Goal: Information Seeking & Learning: Learn about a topic

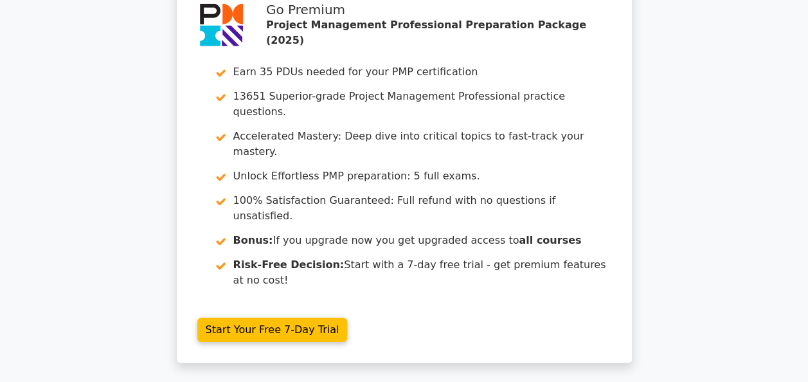
scroll to position [1929, 0]
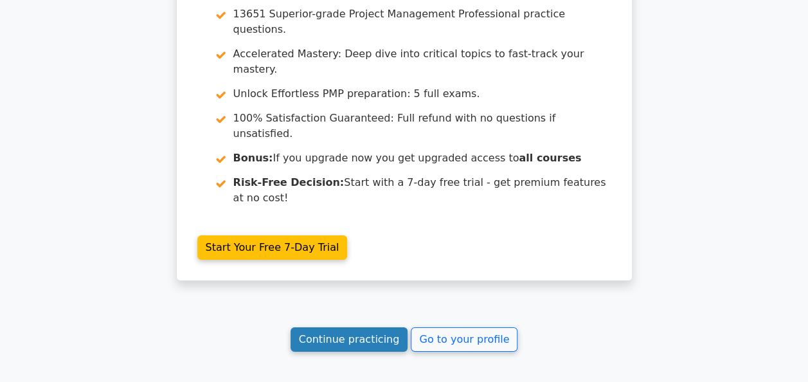
click at [347, 327] on link "Continue practicing" at bounding box center [350, 339] width 118 height 24
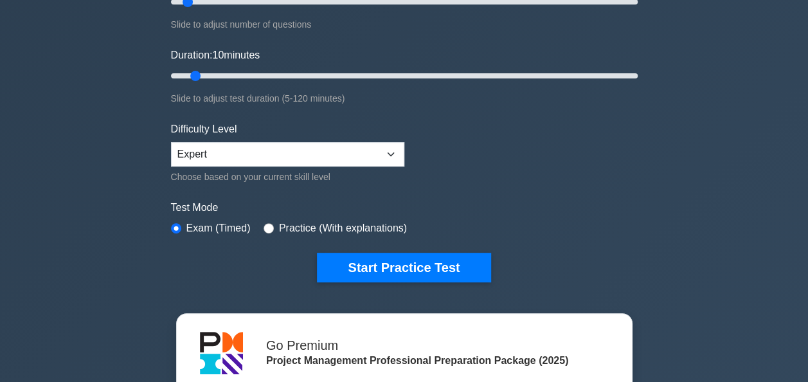
scroll to position [257, 0]
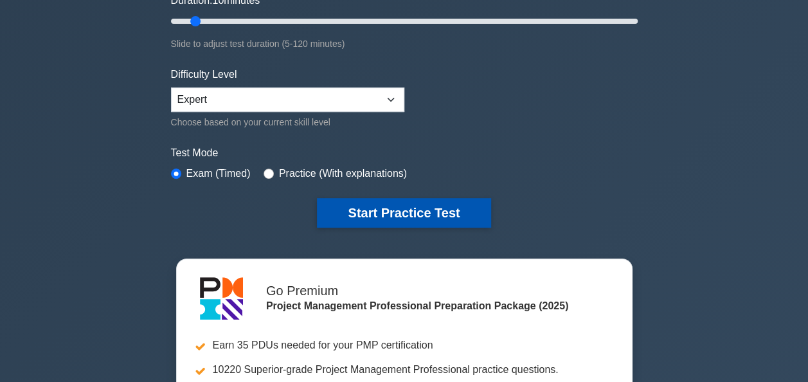
click at [396, 213] on button "Start Practice Test" at bounding box center [404, 213] width 174 height 30
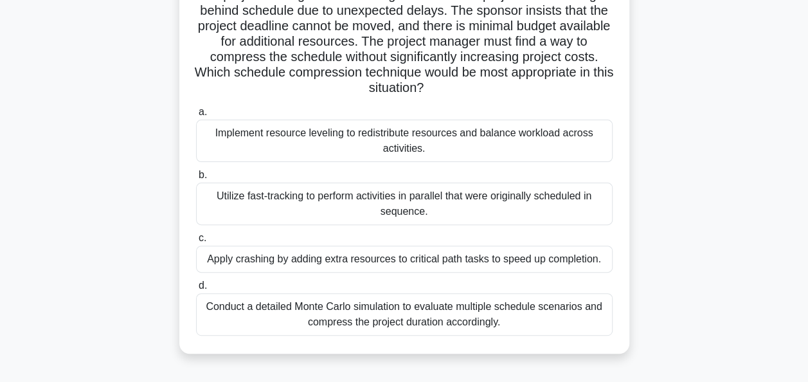
scroll to position [129, 0]
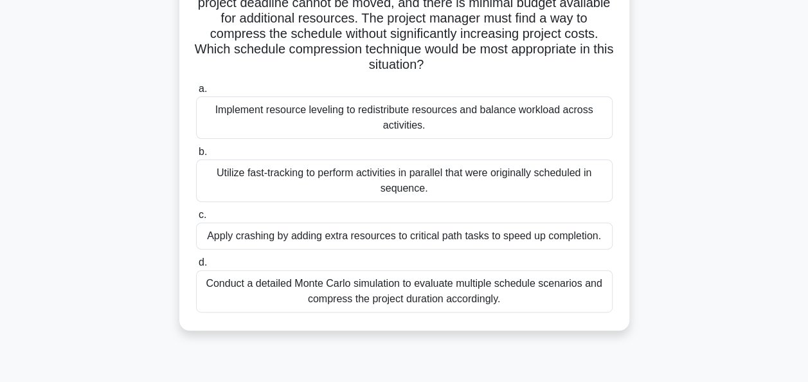
click at [280, 294] on div "Conduct a detailed Monte Carlo simulation to evaluate multiple schedule scenari…" at bounding box center [404, 291] width 417 height 42
click at [196, 267] on input "d. Conduct a detailed Monte Carlo simulation to evaluate multiple schedule scen…" at bounding box center [196, 262] width 0 height 8
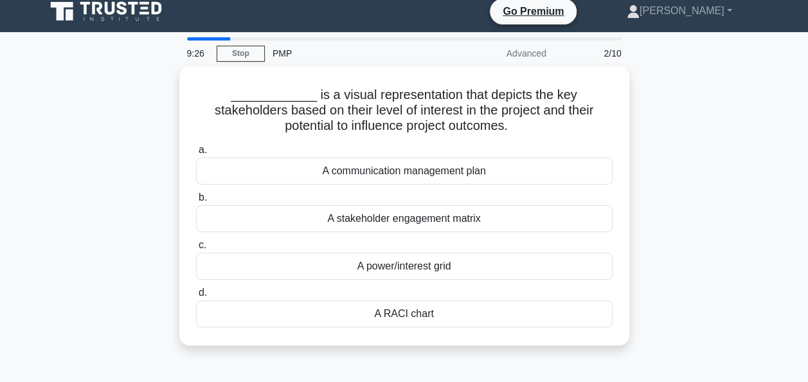
scroll to position [0, 0]
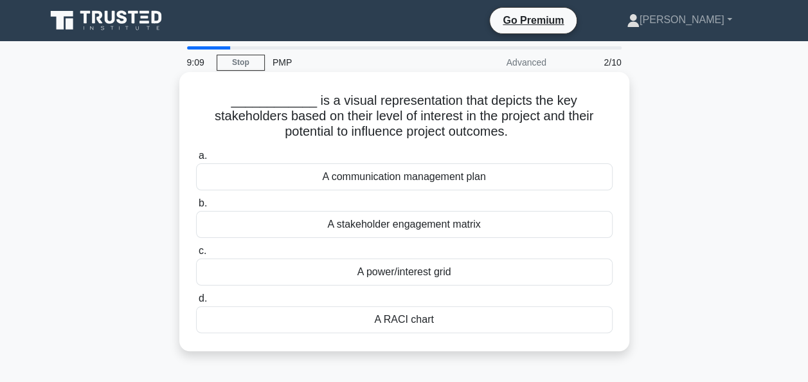
click at [288, 277] on div "A power/interest grid" at bounding box center [404, 271] width 417 height 27
click at [196, 255] on input "c. A power/interest grid" at bounding box center [196, 251] width 0 height 8
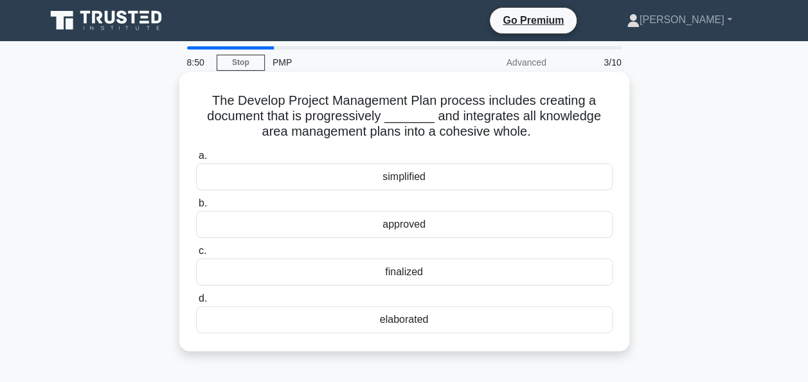
click at [311, 233] on div "approved" at bounding box center [404, 224] width 417 height 27
click at [196, 208] on input "b. approved" at bounding box center [196, 203] width 0 height 8
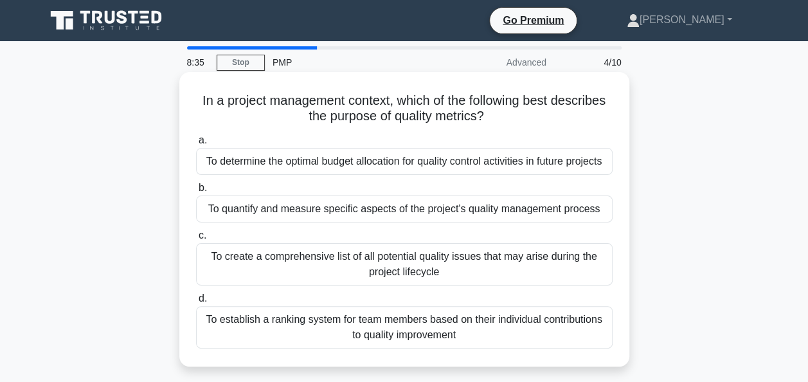
click at [331, 207] on div "To quantify and measure specific aspects of the project's quality management pr…" at bounding box center [404, 208] width 417 height 27
click at [196, 192] on input "b. To quantify and measure specific aspects of the project's quality management…" at bounding box center [196, 188] width 0 height 8
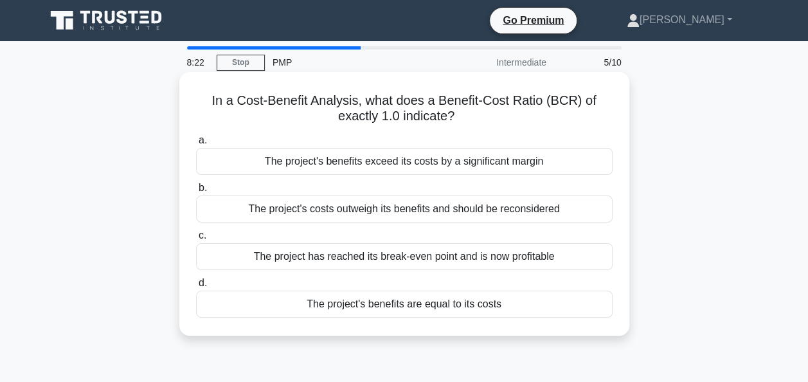
click at [404, 307] on div "The project's benefits are equal to its costs" at bounding box center [404, 304] width 417 height 27
click at [196, 287] on input "d. The project's benefits are equal to its costs" at bounding box center [196, 283] width 0 height 8
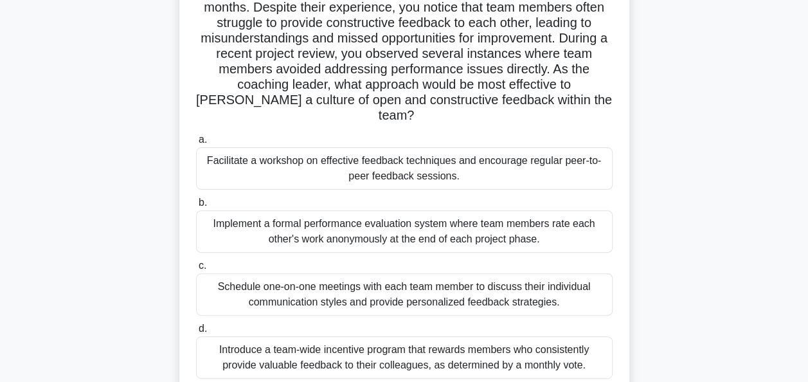
scroll to position [129, 0]
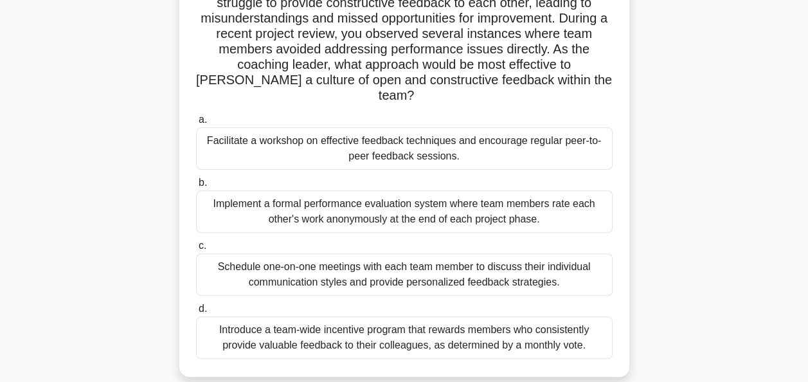
click at [465, 127] on div "Facilitate a workshop on effective feedback techniques and encourage regular pe…" at bounding box center [404, 148] width 417 height 42
click at [196, 124] on input "a. Facilitate a workshop on effective feedback techniques and encourage regular…" at bounding box center [196, 120] width 0 height 8
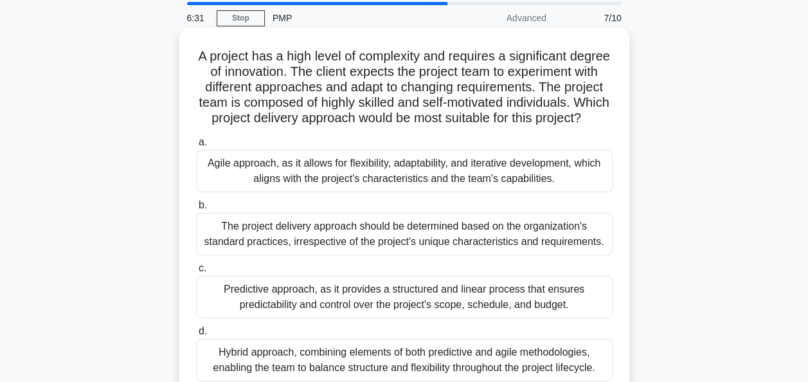
scroll to position [64, 0]
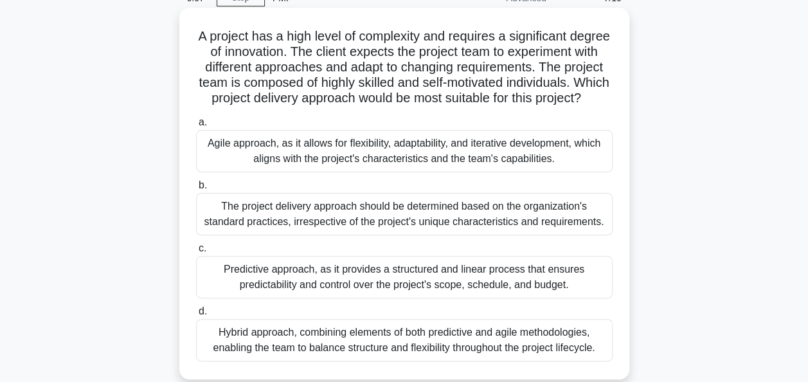
click at [332, 172] on div "Agile approach, as it allows for flexibility, adaptability, and iterative devel…" at bounding box center [404, 151] width 417 height 42
click at [196, 127] on input "a. Agile approach, as it allows for flexibility, adaptability, and iterative de…" at bounding box center [196, 122] width 0 height 8
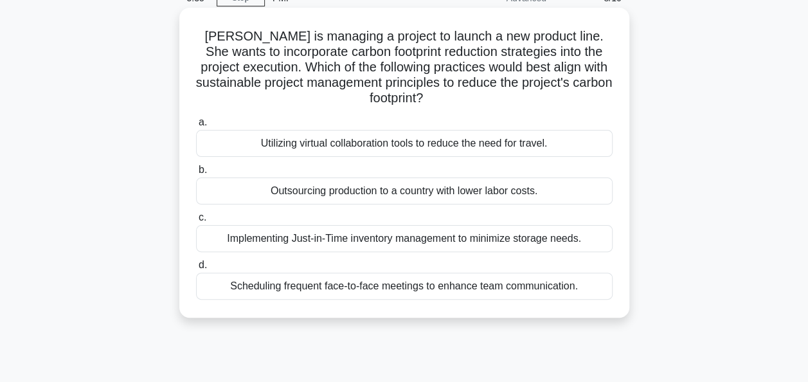
click at [340, 147] on div "Utilizing virtual collaboration tools to reduce the need for travel." at bounding box center [404, 143] width 417 height 27
click at [196, 127] on input "a. Utilizing virtual collaboration tools to reduce the need for travel." at bounding box center [196, 122] width 0 height 8
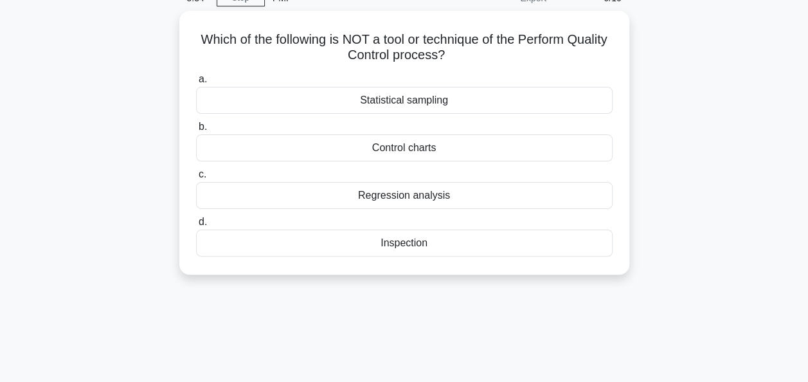
scroll to position [0, 0]
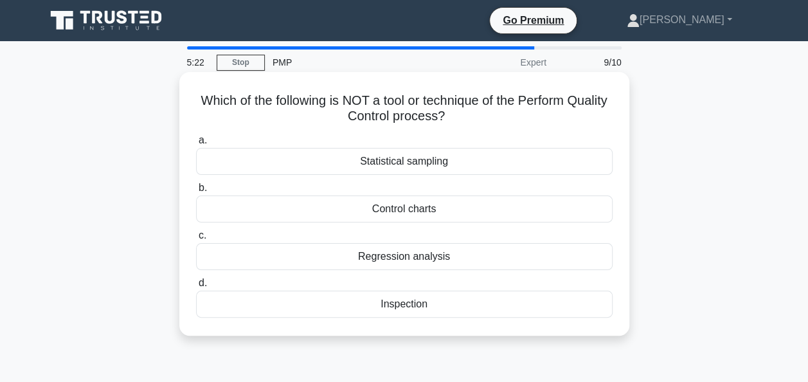
click at [334, 159] on div "Statistical sampling" at bounding box center [404, 161] width 417 height 27
click at [196, 145] on input "a. Statistical sampling" at bounding box center [196, 140] width 0 height 8
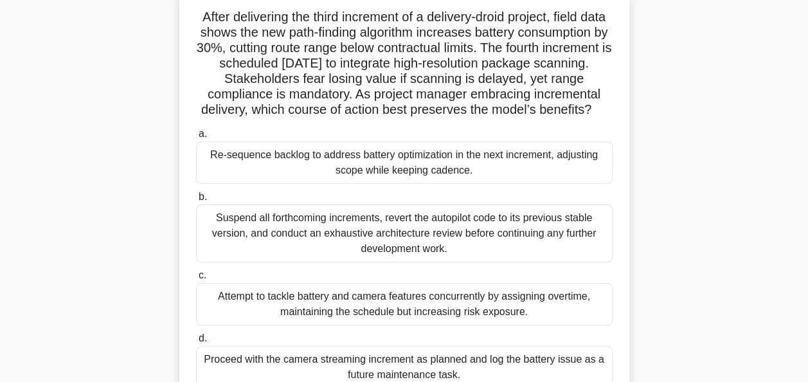
scroll to position [64, 0]
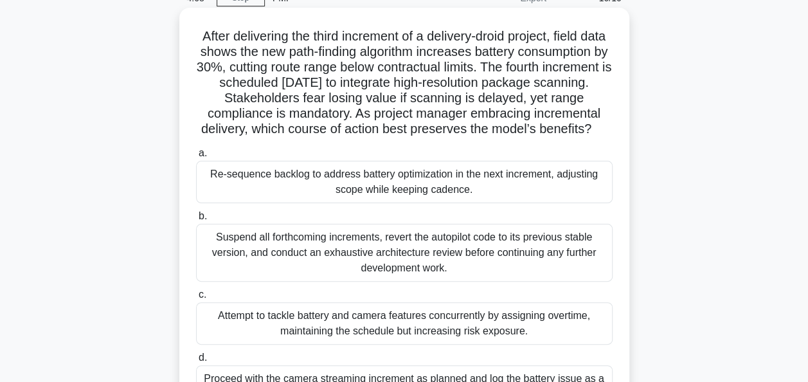
click at [368, 203] on div "Re-sequence backlog to address battery optimization in the next increment, adju…" at bounding box center [404, 182] width 417 height 42
click at [196, 158] on input "a. Re-sequence backlog to address battery optimization in the next increment, a…" at bounding box center [196, 153] width 0 height 8
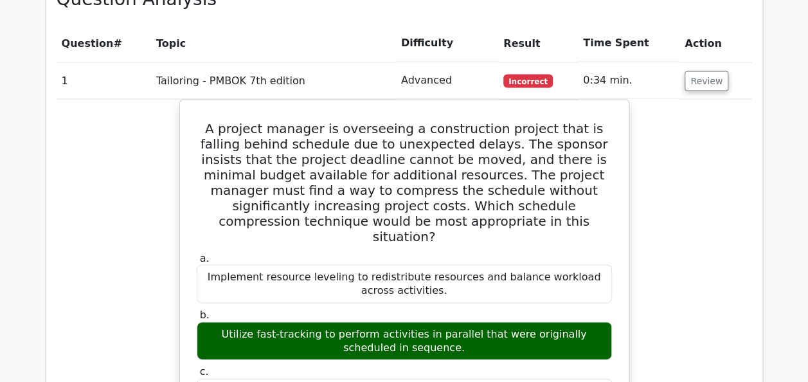
scroll to position [1093, 0]
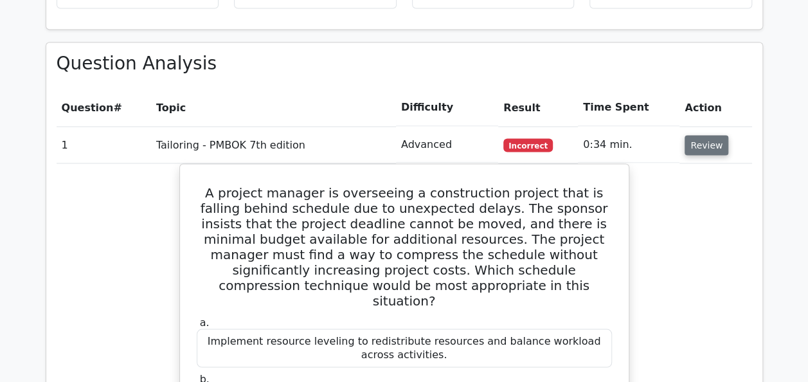
click at [712, 135] on button "Review" at bounding box center [707, 145] width 44 height 20
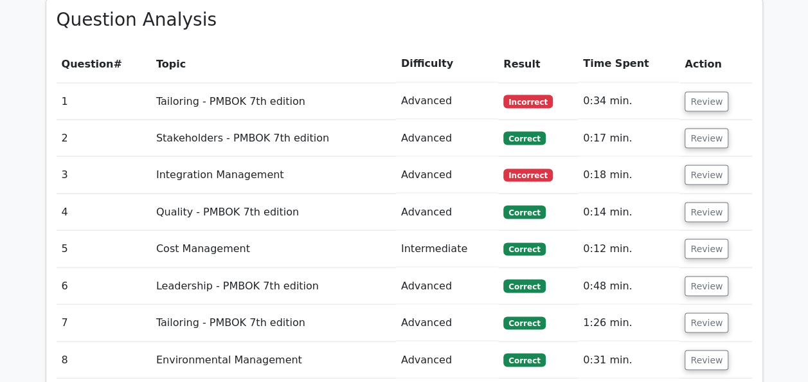
scroll to position [1157, 0]
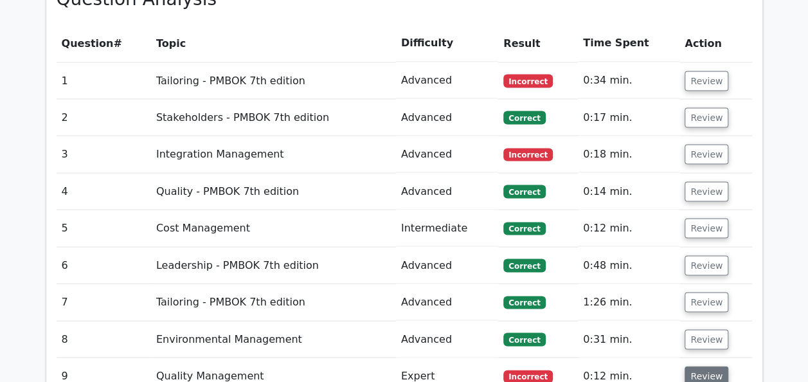
click at [702, 366] on button "Review" at bounding box center [707, 376] width 44 height 20
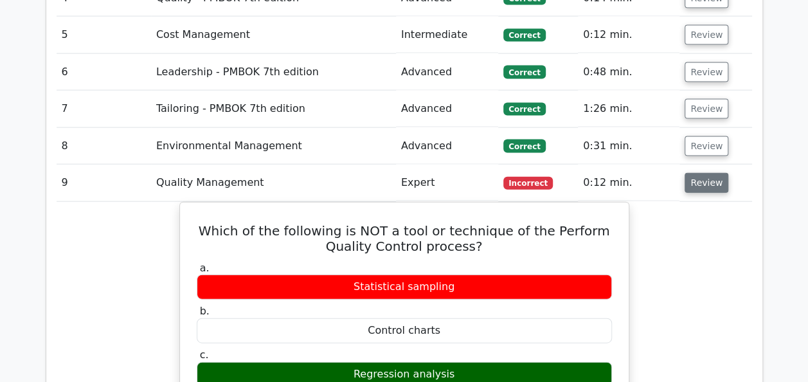
click at [685, 173] on button "Review" at bounding box center [707, 183] width 44 height 20
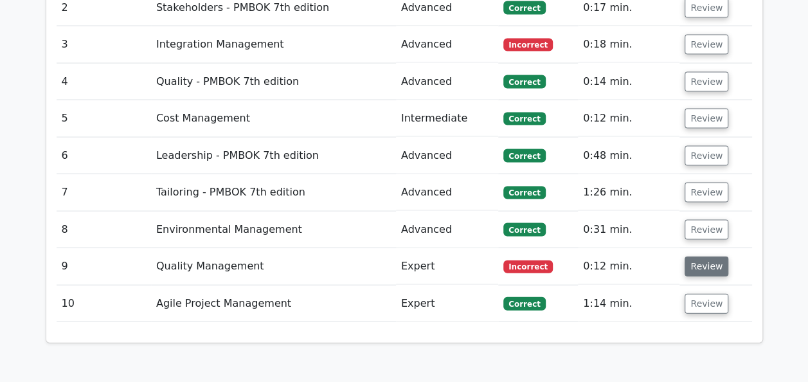
scroll to position [1093, 0]
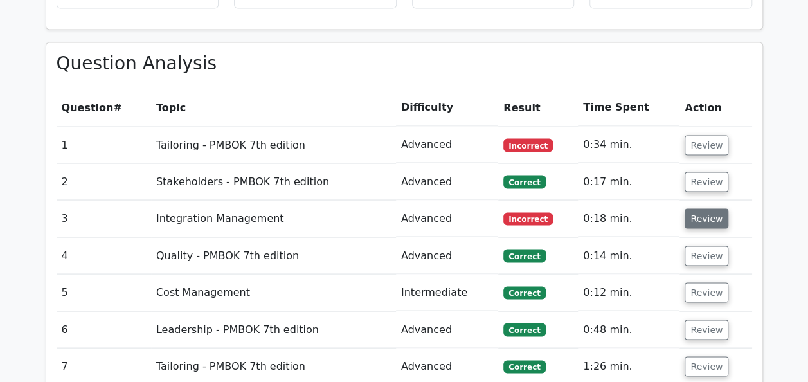
click at [696, 208] on button "Review" at bounding box center [707, 218] width 44 height 20
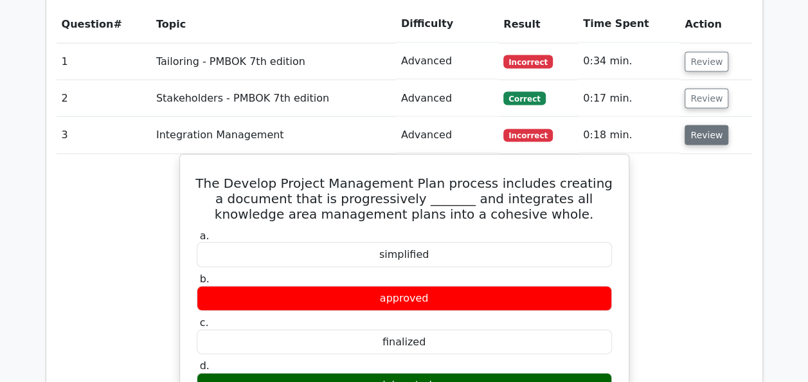
scroll to position [1157, 0]
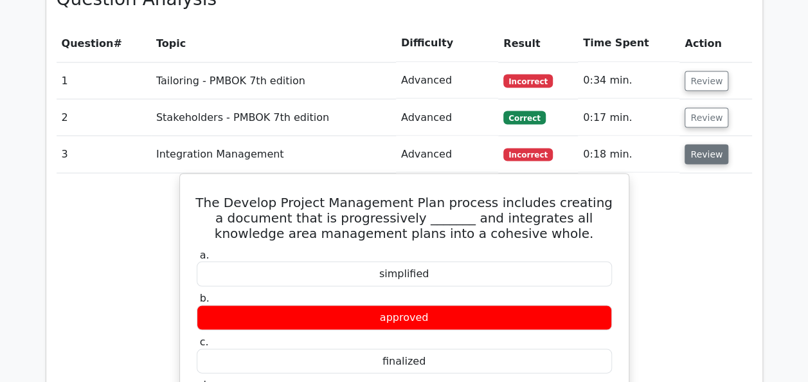
click at [691, 144] on button "Review" at bounding box center [707, 154] width 44 height 20
